Goal: Information Seeking & Learning: Learn about a topic

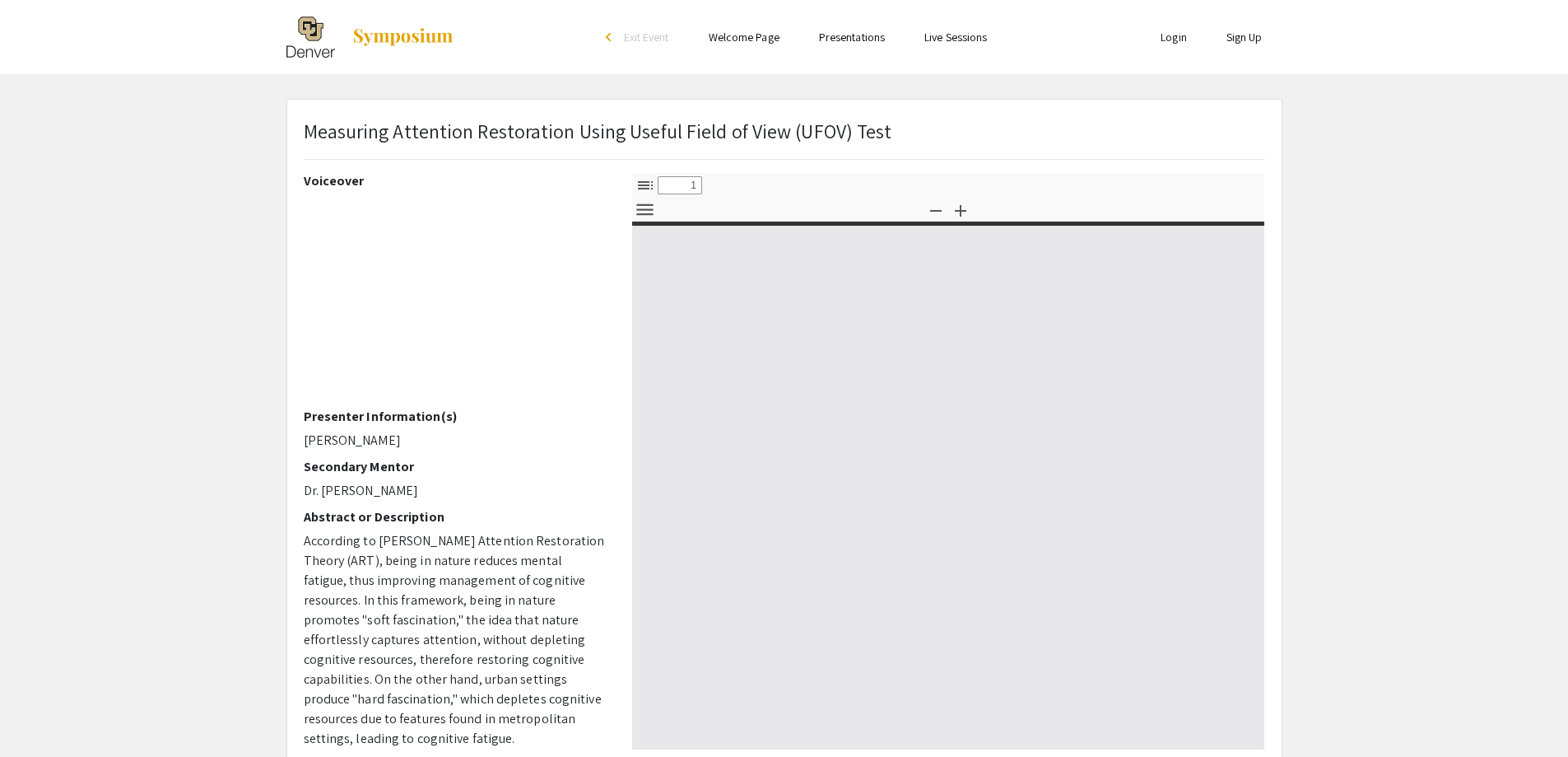
select select "custom"
type input "0"
select select "custom"
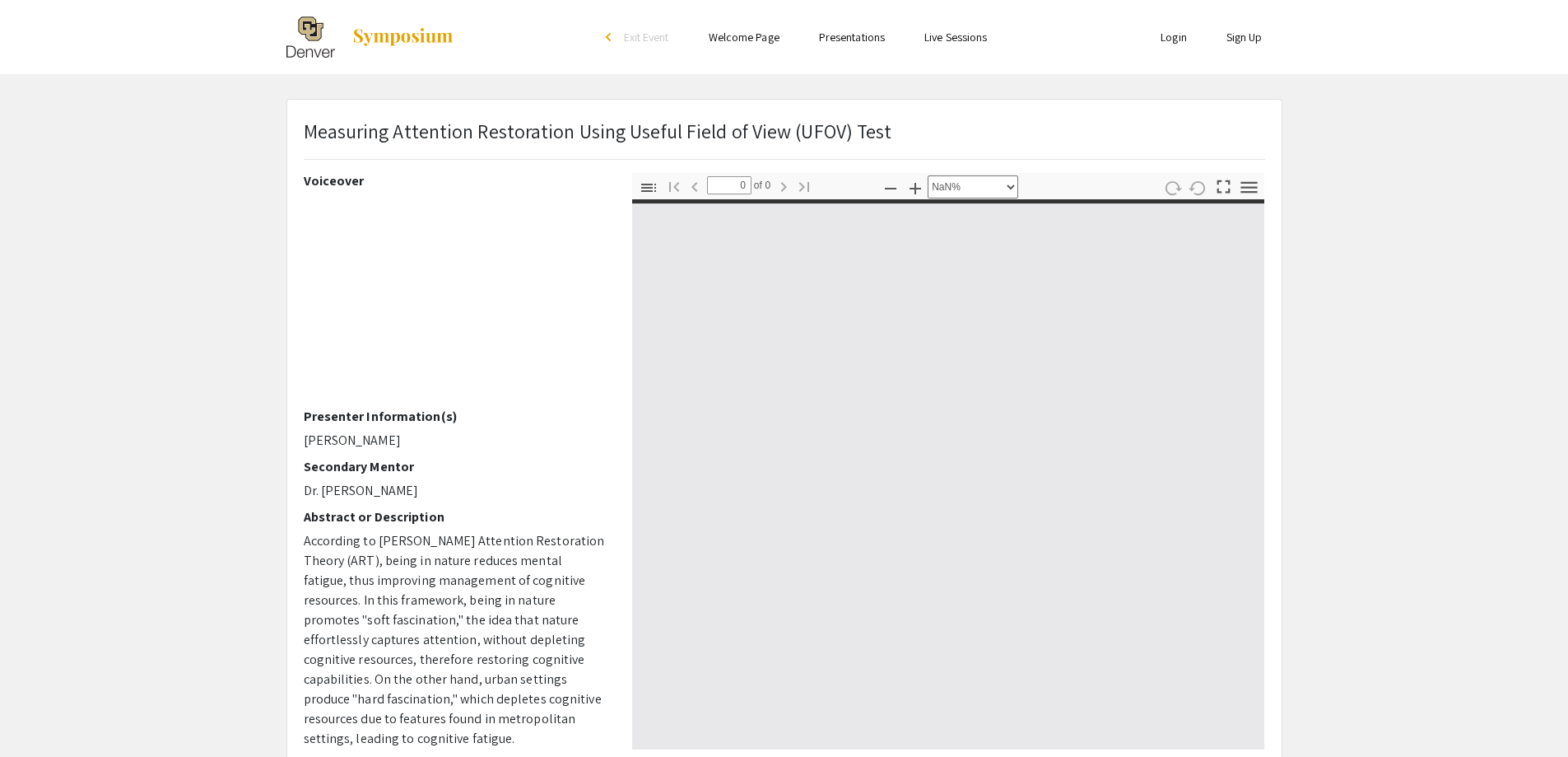
type input "1"
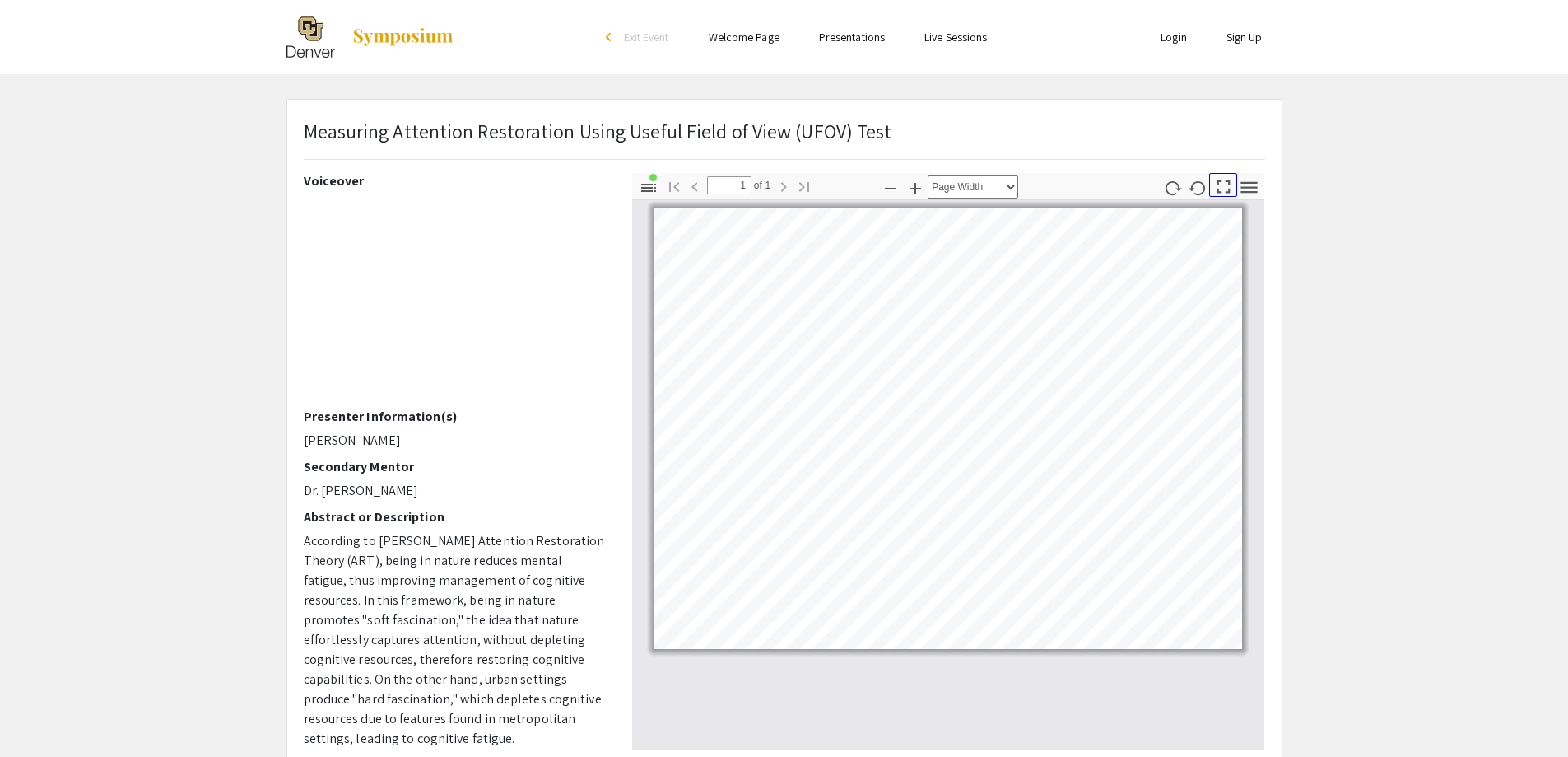
click at [1214, 184] on icon "button" at bounding box center [1222, 186] width 22 height 22
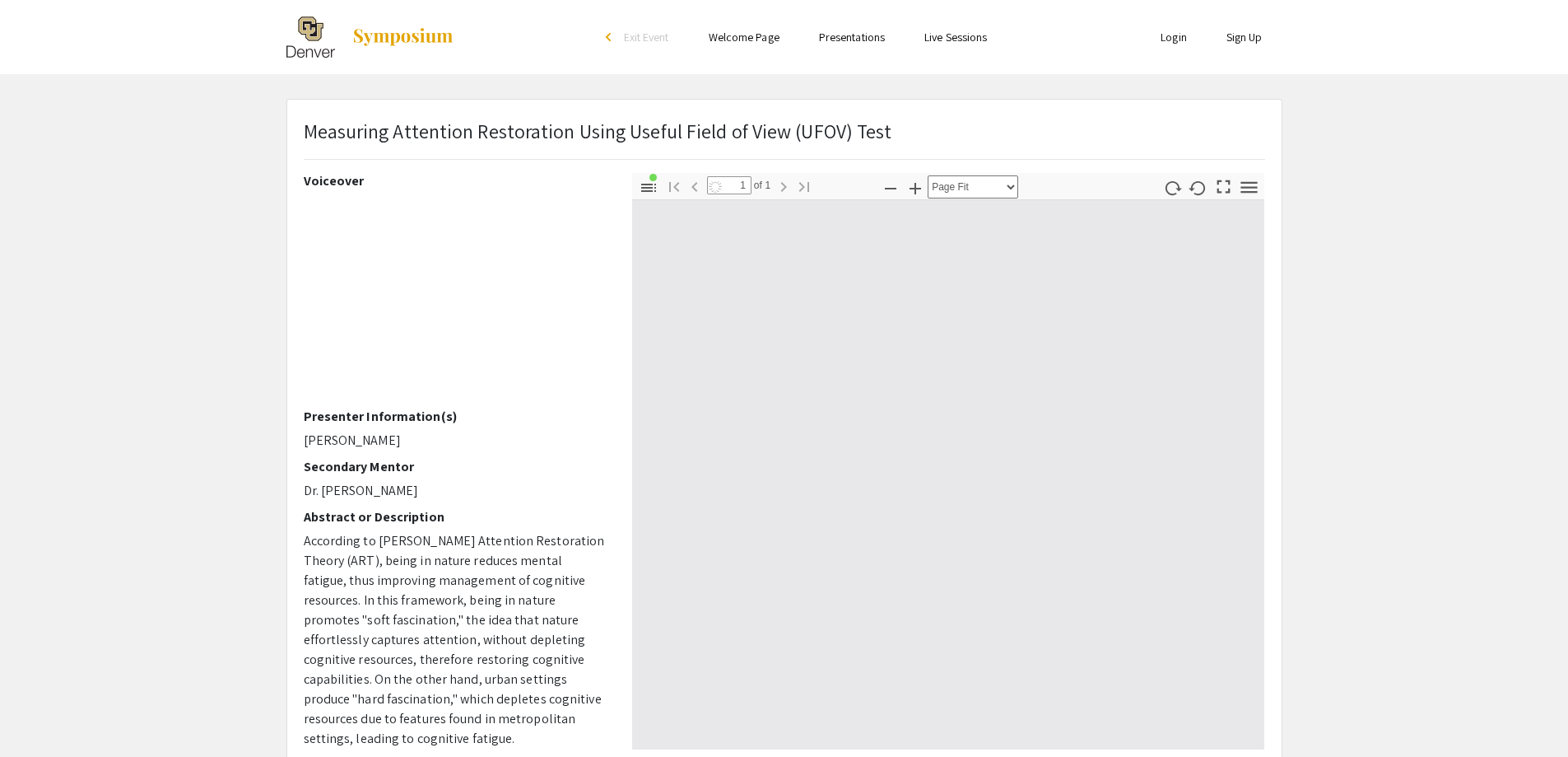
scroll to position [888, 0]
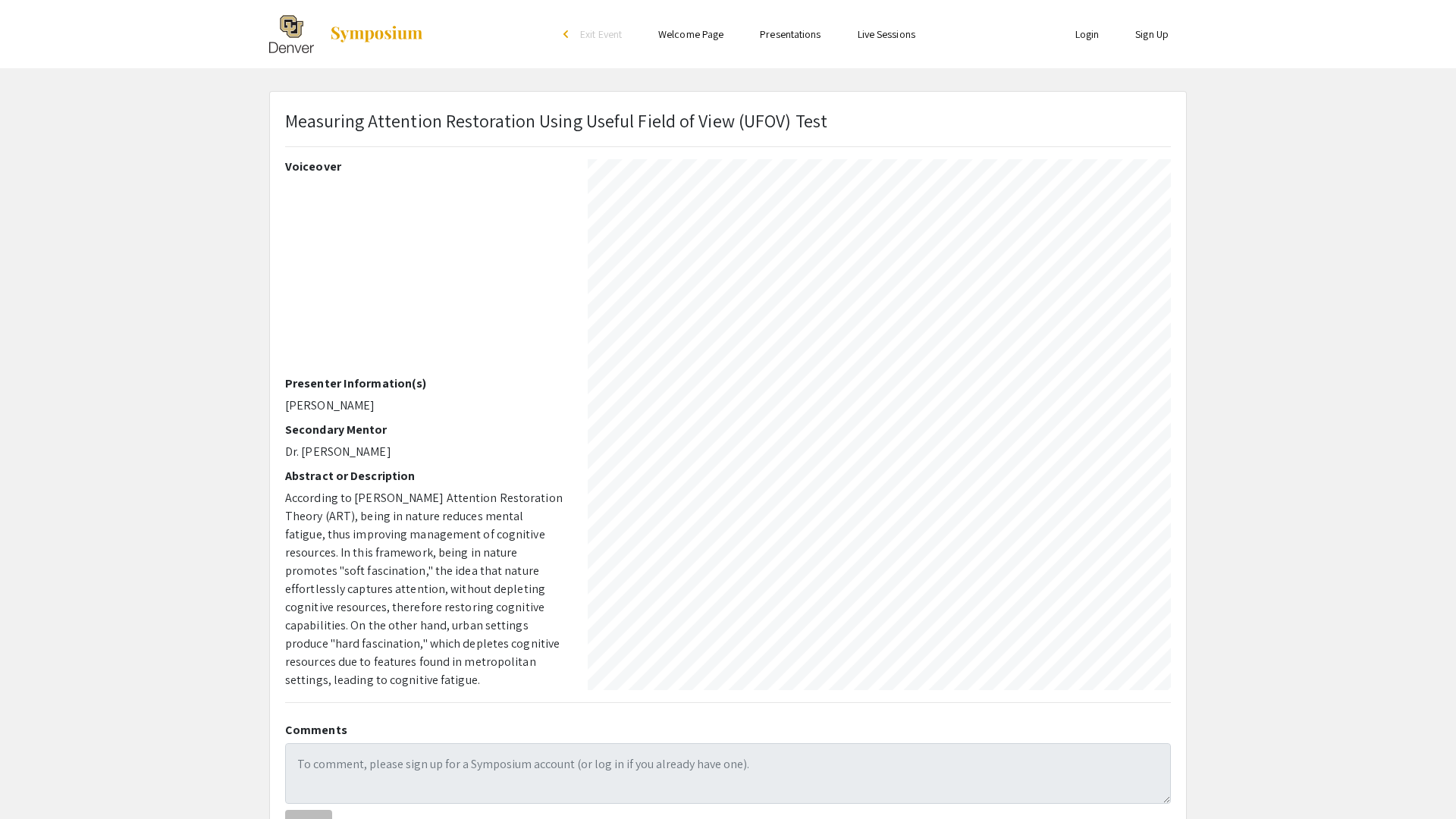
drag, startPoint x: 1071, startPoint y: 252, endPoint x: 1332, endPoint y: 161, distance: 276.4
click at [1332, 161] on div at bounding box center [728, 5] width 1451 height 1647
select select "page-width"
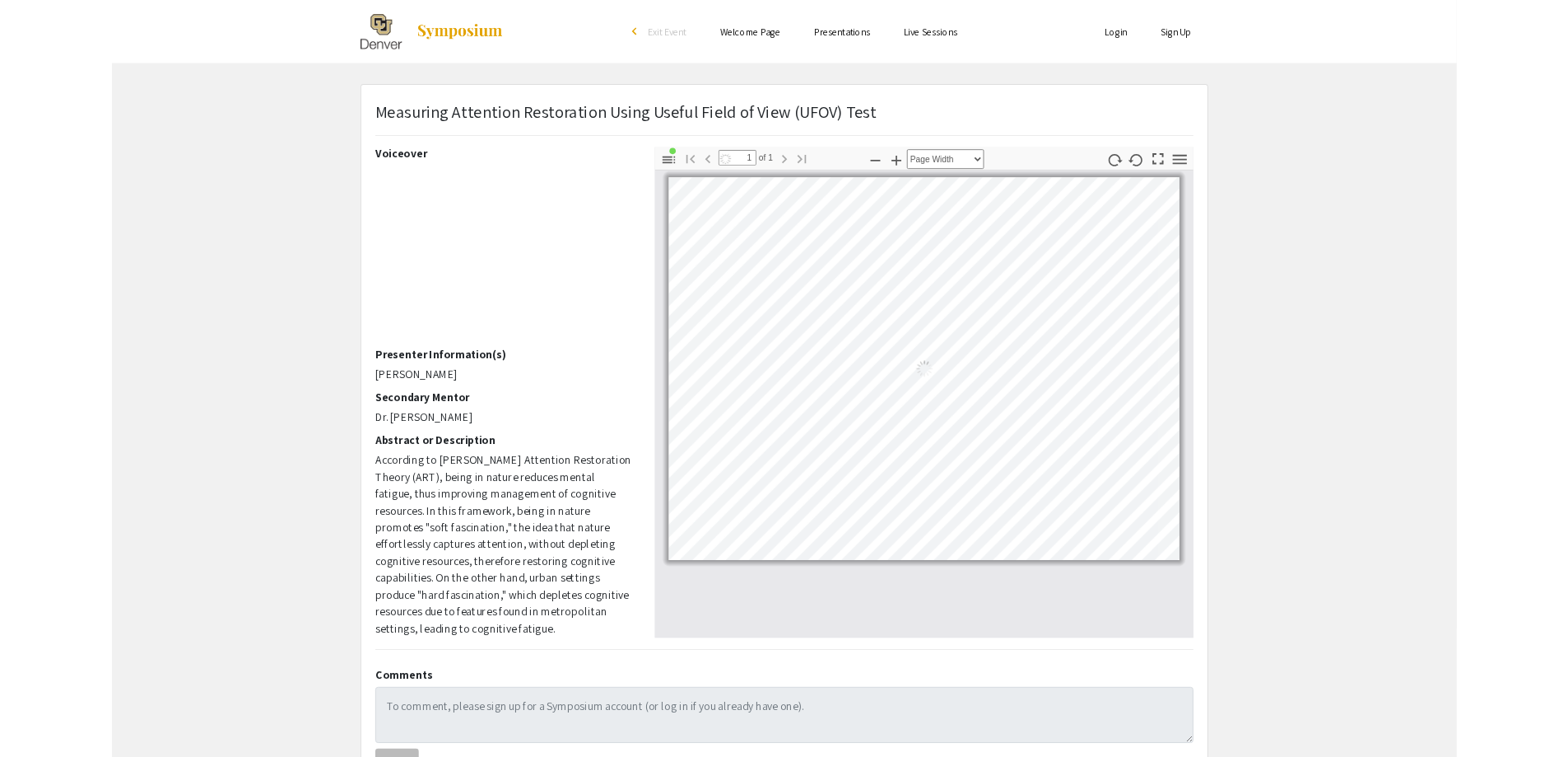
scroll to position [0, 0]
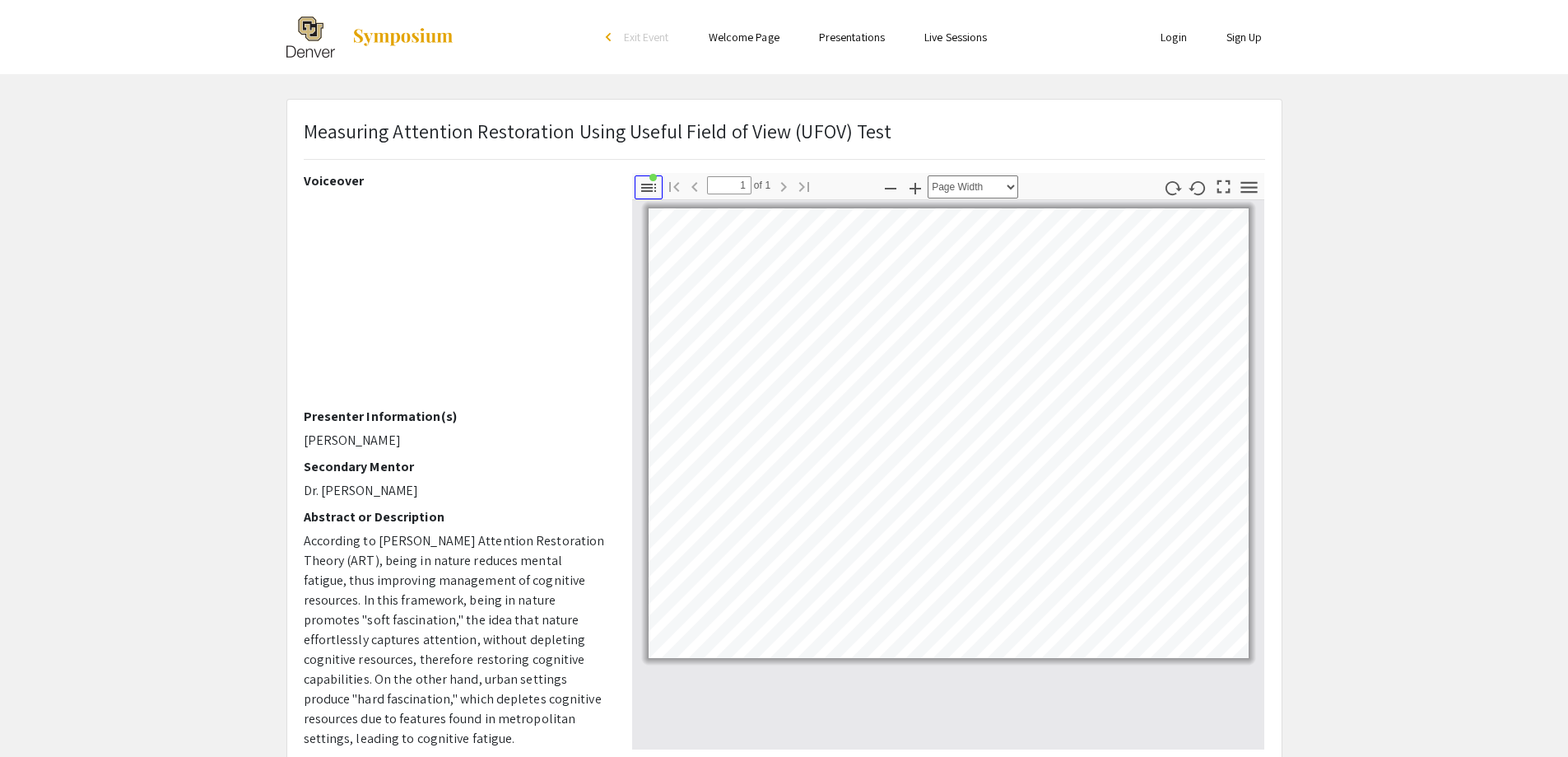
drag, startPoint x: 646, startPoint y: 279, endPoint x: 651, endPoint y: 184, distance: 95.1
click at [651, 184] on icon "button" at bounding box center [648, 188] width 14 height 9
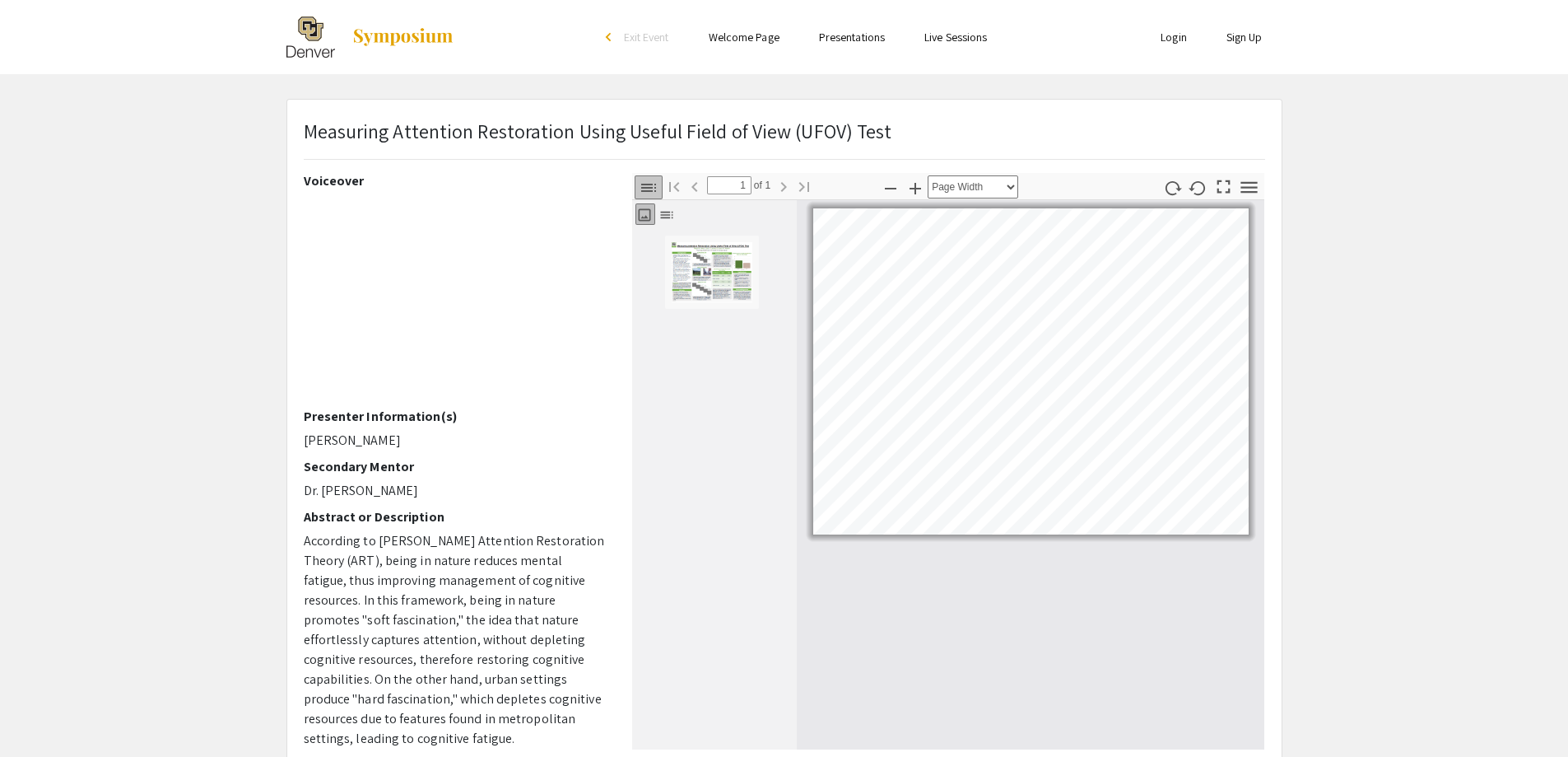
click at [644, 215] on icon "button" at bounding box center [644, 215] width 16 height 16
click at [1240, 193] on icon "button" at bounding box center [1248, 187] width 22 height 22
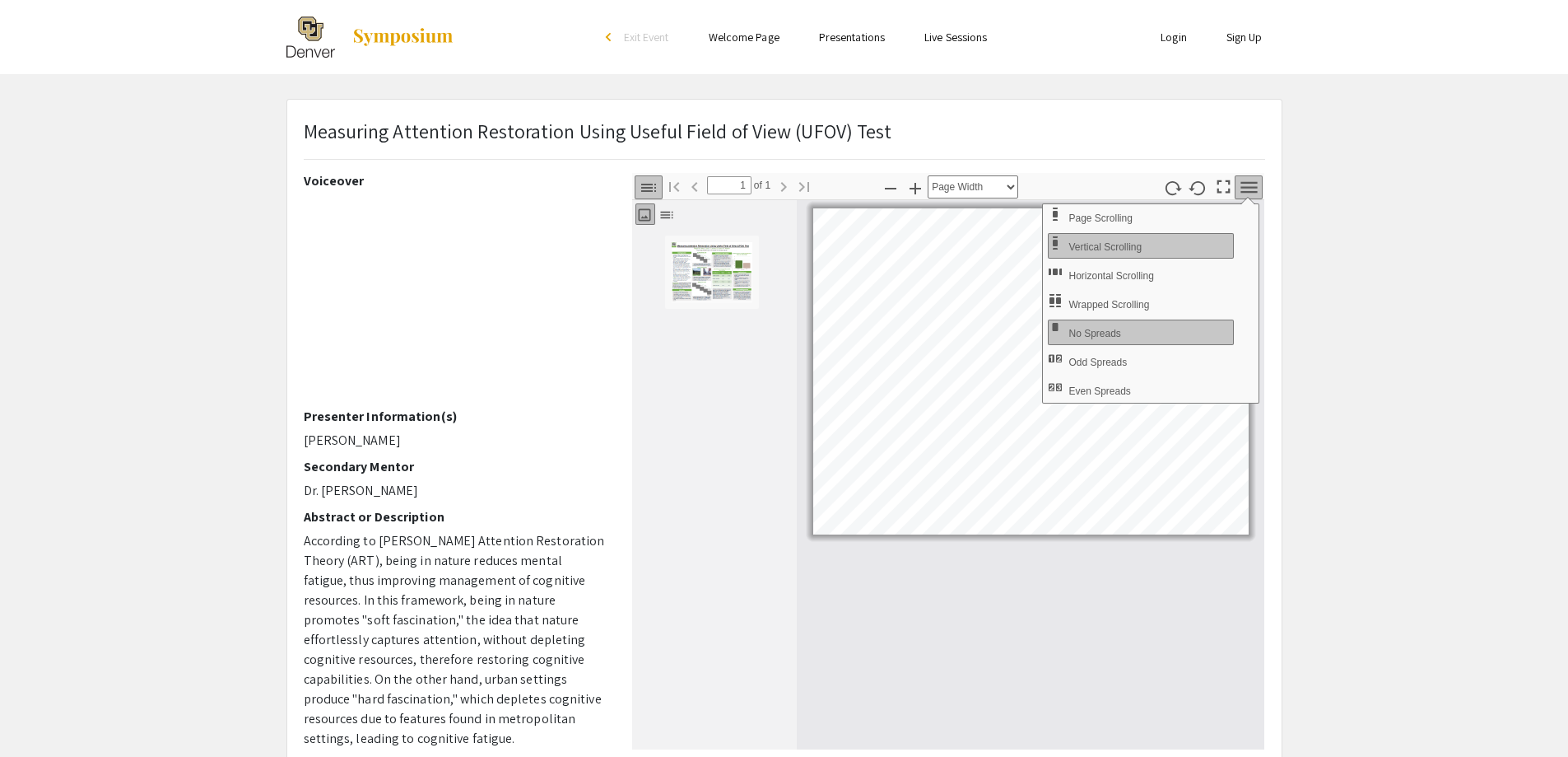
click at [648, 172] on div "Measuring Attention Restoration Using Useful Field of View (UFOV) Test" at bounding box center [784, 144] width 986 height 57
click at [645, 189] on icon "button" at bounding box center [648, 188] width 20 height 20
